Goal: Task Accomplishment & Management: Manage account settings

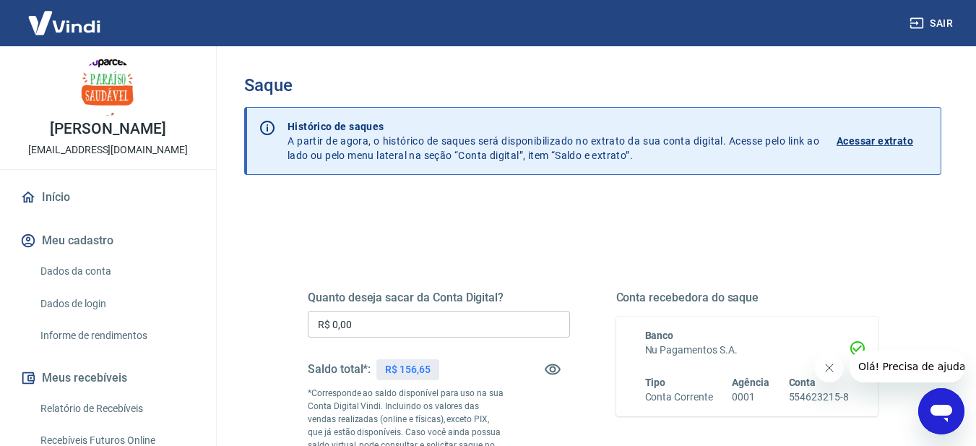
click at [441, 319] on input "R$ 0,00" at bounding box center [439, 324] width 262 height 27
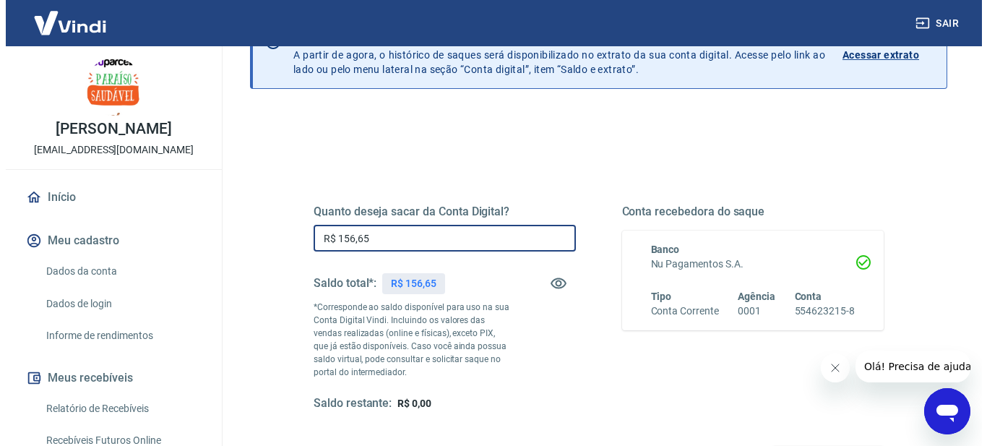
scroll to position [282, 0]
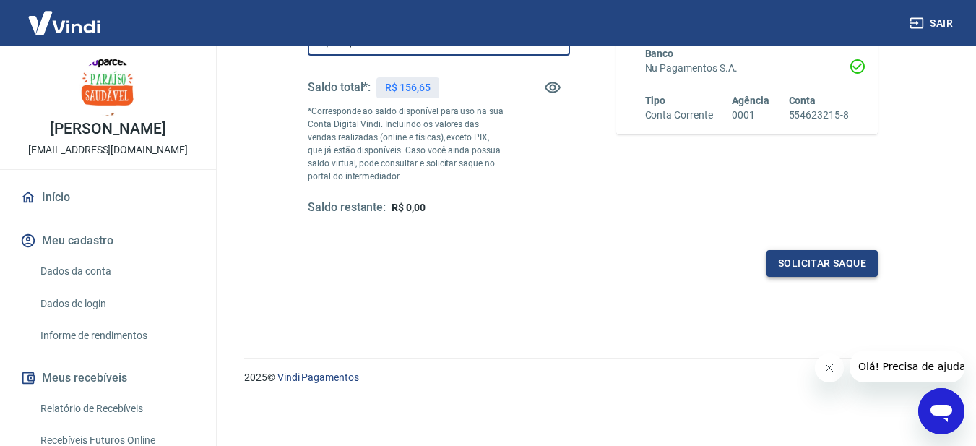
type input "R$ 156,65"
click at [860, 268] on button "Solicitar saque" at bounding box center [822, 263] width 111 height 27
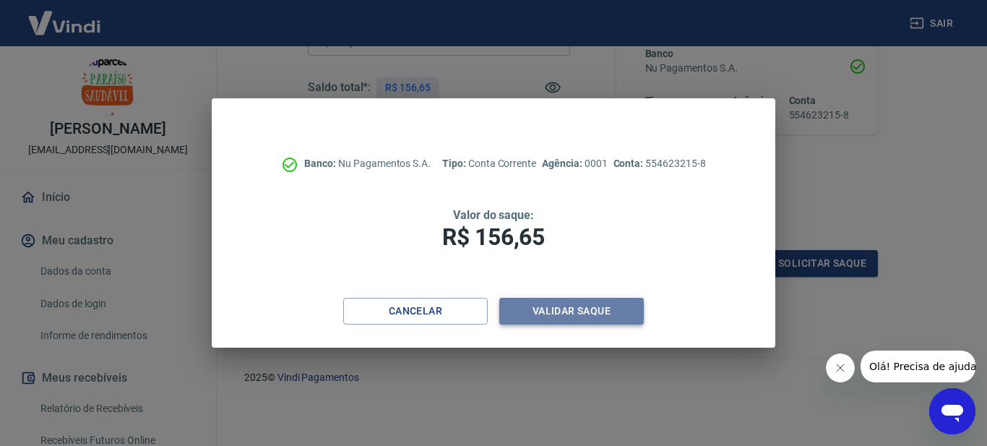
click at [574, 311] on button "Validar saque" at bounding box center [571, 311] width 144 height 27
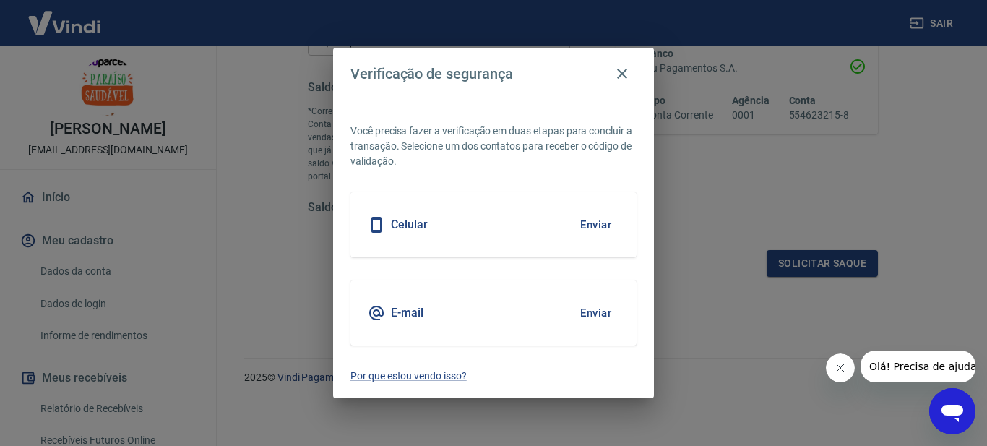
click at [583, 311] on button "Enviar" at bounding box center [595, 313] width 47 height 30
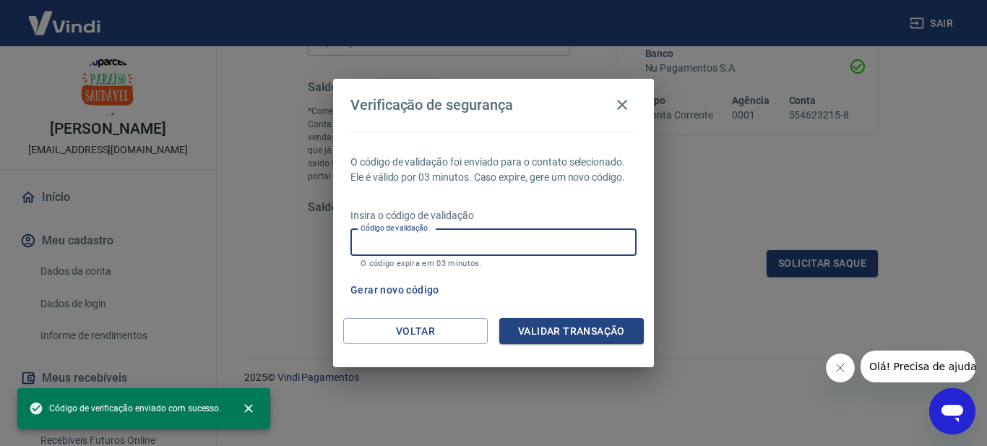
click at [553, 245] on input "Código de validação" at bounding box center [493, 242] width 286 height 27
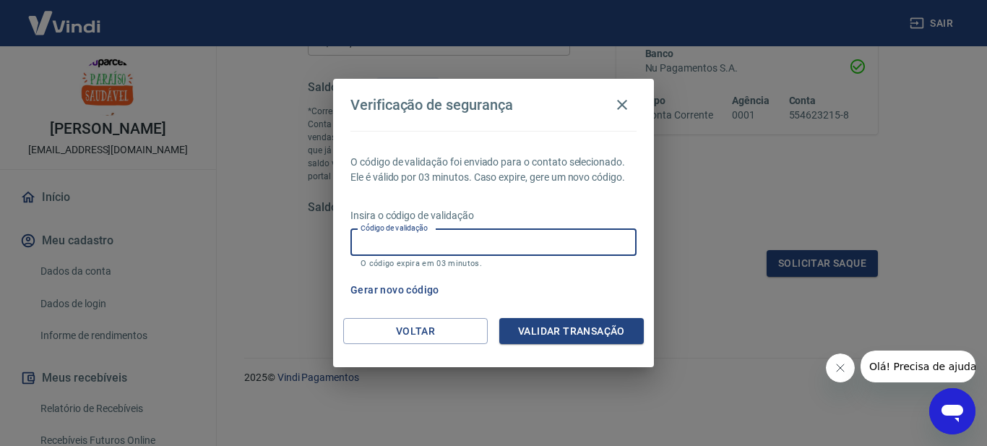
paste input "327239"
type input "327239"
click at [543, 339] on button "Validar transação" at bounding box center [571, 331] width 144 height 27
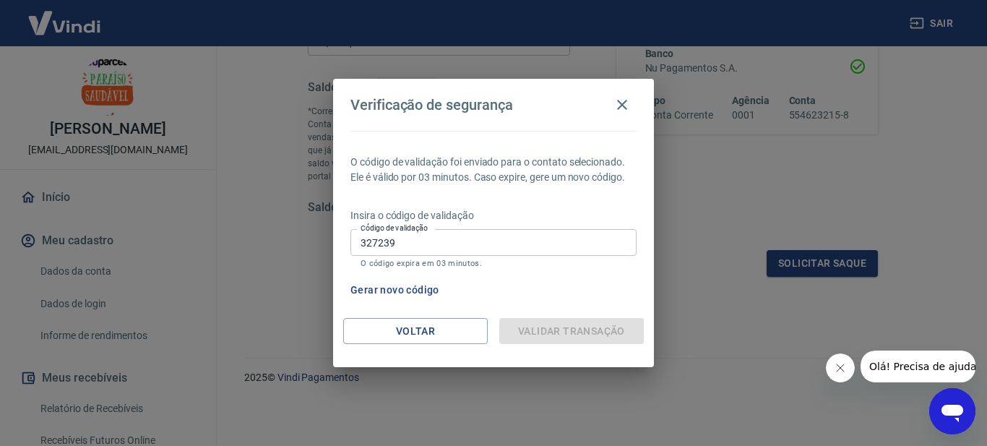
click at [842, 368] on icon "Fechar mensagem da empresa" at bounding box center [840, 368] width 12 height 12
